Goal: Check status: Check status

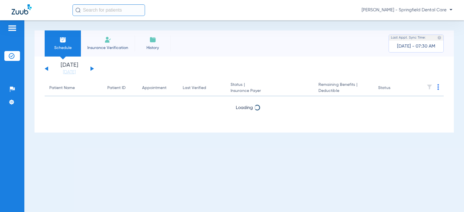
click at [106, 48] on span "Insurance Verification" at bounding box center [107, 48] width 45 height 6
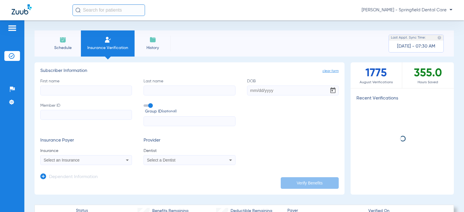
click at [88, 91] on input "First name" at bounding box center [86, 90] width 92 height 10
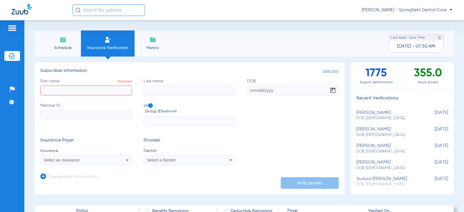
click at [90, 91] on input "First name Required" at bounding box center [86, 90] width 92 height 10
type input "Kordel"
type input "[PERSON_NAME]"
type input "[DATE]"
click at [59, 116] on input "Member ID" at bounding box center [86, 115] width 92 height 10
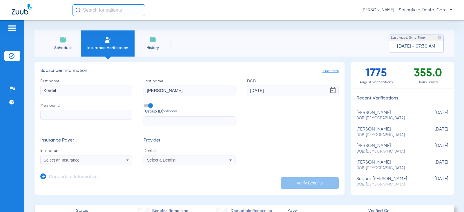
paste input "W280599622"
type input "W280599622"
click at [151, 123] on input "text" at bounding box center [189, 121] width 92 height 10
type input "619325"
click at [294, 143] on div "Insurance Payer Insurance Select an Insurance Provider Dentist Select a Dentist" at bounding box center [189, 151] width 298 height 27
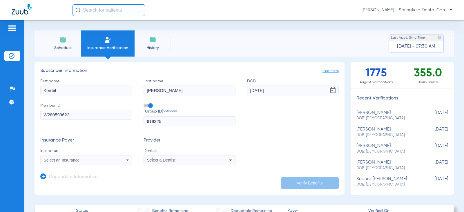
click at [128, 138] on h3 "Insurance Payer" at bounding box center [86, 141] width 92 height 6
click at [103, 160] on div "Select an Insurance" at bounding box center [78, 160] width 68 height 4
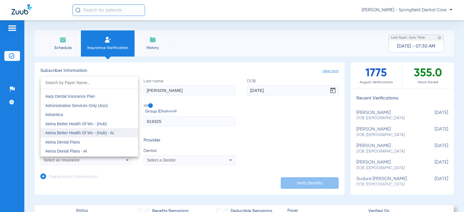
scroll to position [29, 0]
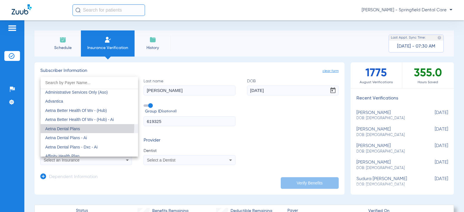
click at [83, 126] on mat-option "Aetna Dental Plans" at bounding box center [89, 128] width 97 height 9
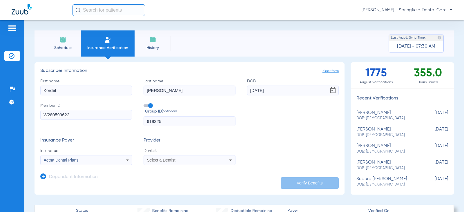
click at [171, 157] on div "Select a Dentist" at bounding box center [189, 159] width 91 height 7
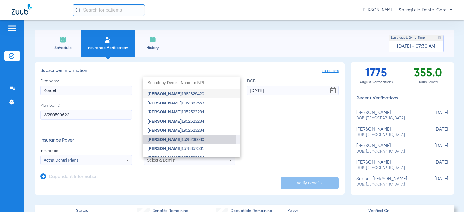
click at [174, 143] on mat-option "Deborah Overoyen 1528236080" at bounding box center [191, 139] width 97 height 9
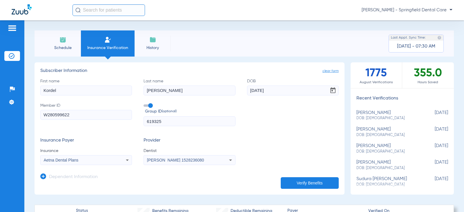
click at [167, 158] on span "Deborah Overoyen 1528236080" at bounding box center [175, 160] width 57 height 5
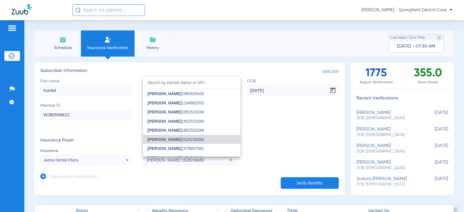
click at [171, 150] on span "Rupal Patel 1578857561" at bounding box center [175, 148] width 57 height 4
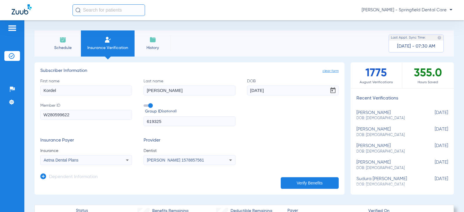
click at [324, 138] on div "Insurance Payer Insurance Aetna Dental Plans Provider Dentist Rupal Patel 15788…" at bounding box center [189, 151] width 298 height 27
click at [316, 185] on button "Verify Benefits" at bounding box center [309, 183] width 58 height 12
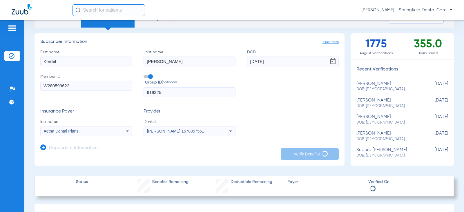
click at [208, 64] on input "[PERSON_NAME]" at bounding box center [189, 62] width 92 height 10
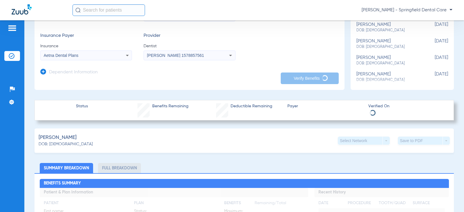
scroll to position [87, 0]
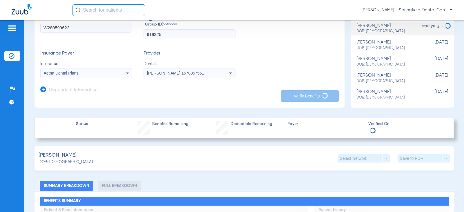
click at [89, 74] on div "Aetna Dental Plans" at bounding box center [78, 73] width 68 height 4
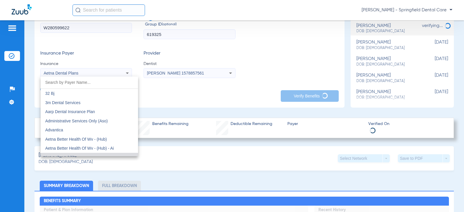
scroll to position [6, 0]
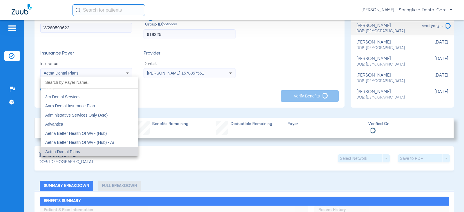
click at [89, 74] on div at bounding box center [232, 106] width 464 height 212
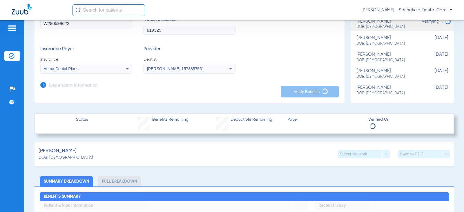
scroll to position [145, 0]
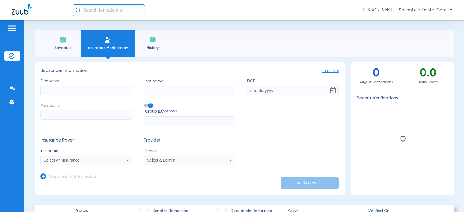
click at [57, 41] on li "Schedule" at bounding box center [63, 43] width 36 height 26
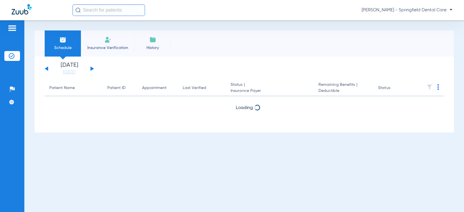
click at [147, 38] on li "History" at bounding box center [152, 43] width 36 height 26
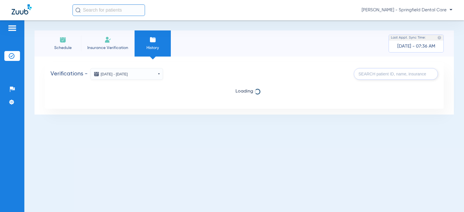
click at [133, 77] on button "[DATE] - [DATE]" at bounding box center [126, 74] width 72 height 12
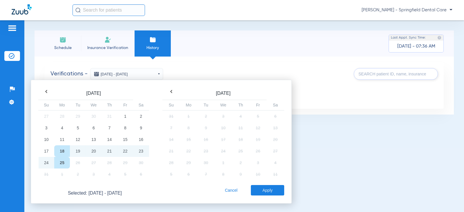
click at [132, 77] on button "[DATE] - [DATE]" at bounding box center [126, 74] width 72 height 12
click at [269, 193] on button "Apply" at bounding box center [267, 190] width 33 height 10
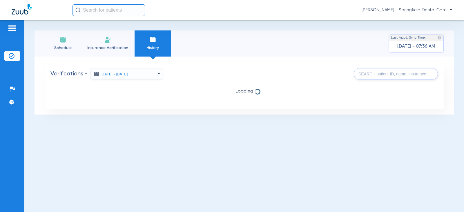
click at [392, 79] on input "text" at bounding box center [396, 74] width 84 height 12
click at [392, 75] on input "text" at bounding box center [396, 74] width 84 height 12
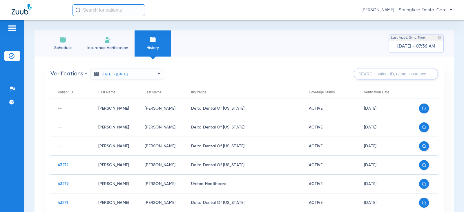
click at [117, 14] on input "text" at bounding box center [108, 10] width 72 height 12
type input "[PERSON_NAME]"
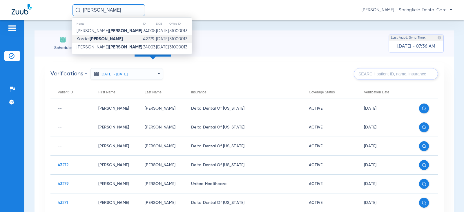
click at [99, 38] on strong "[PERSON_NAME]" at bounding box center [106, 39] width 33 height 4
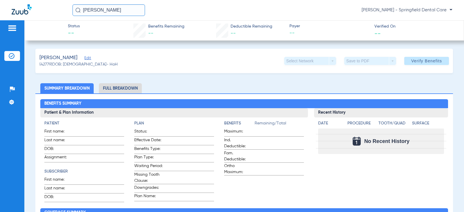
click at [120, 90] on li "Full Breakdown" at bounding box center [120, 88] width 43 height 10
